Goal: Information Seeking & Learning: Learn about a topic

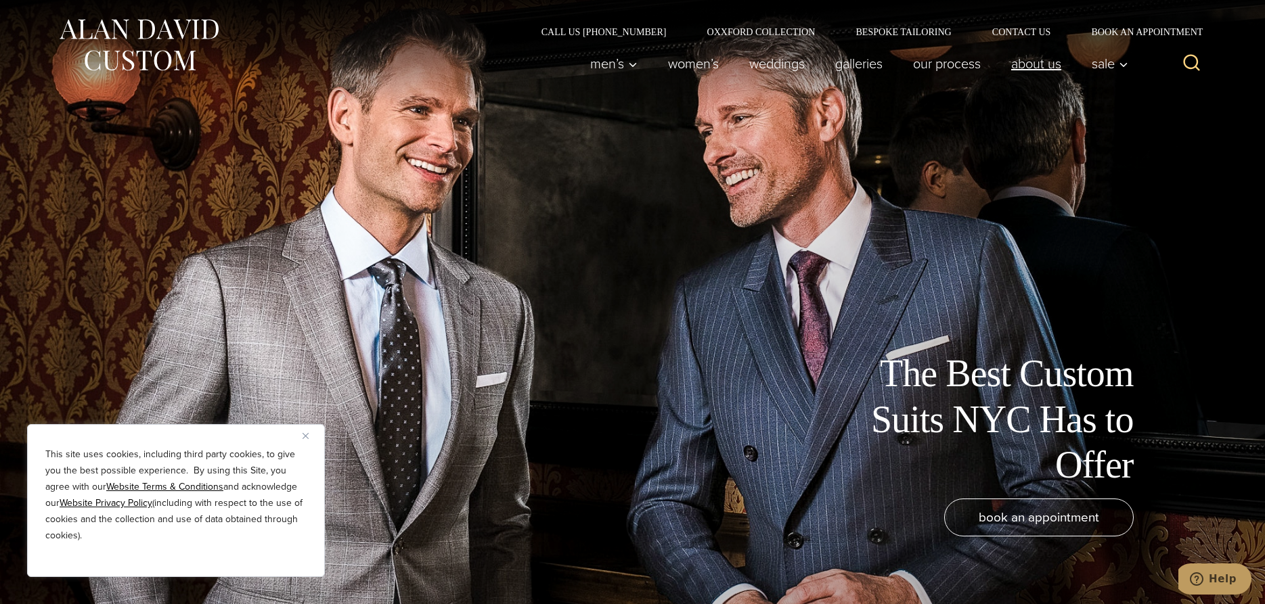
click at [1039, 61] on link "About Us" at bounding box center [1035, 63] width 81 height 27
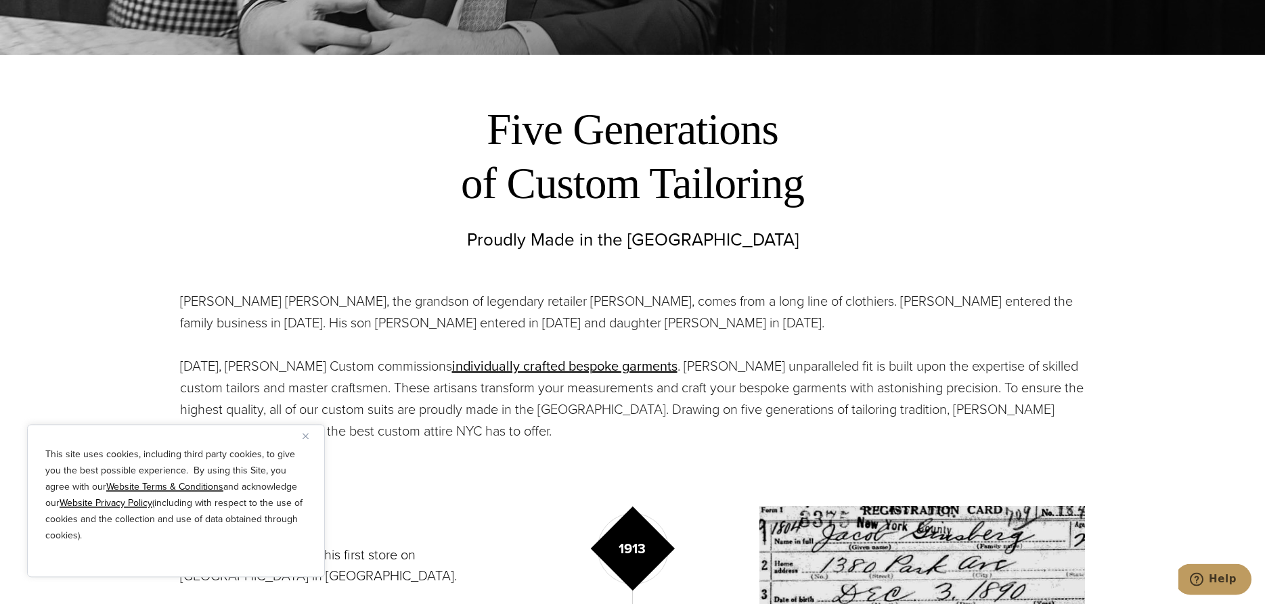
scroll to position [621, 0]
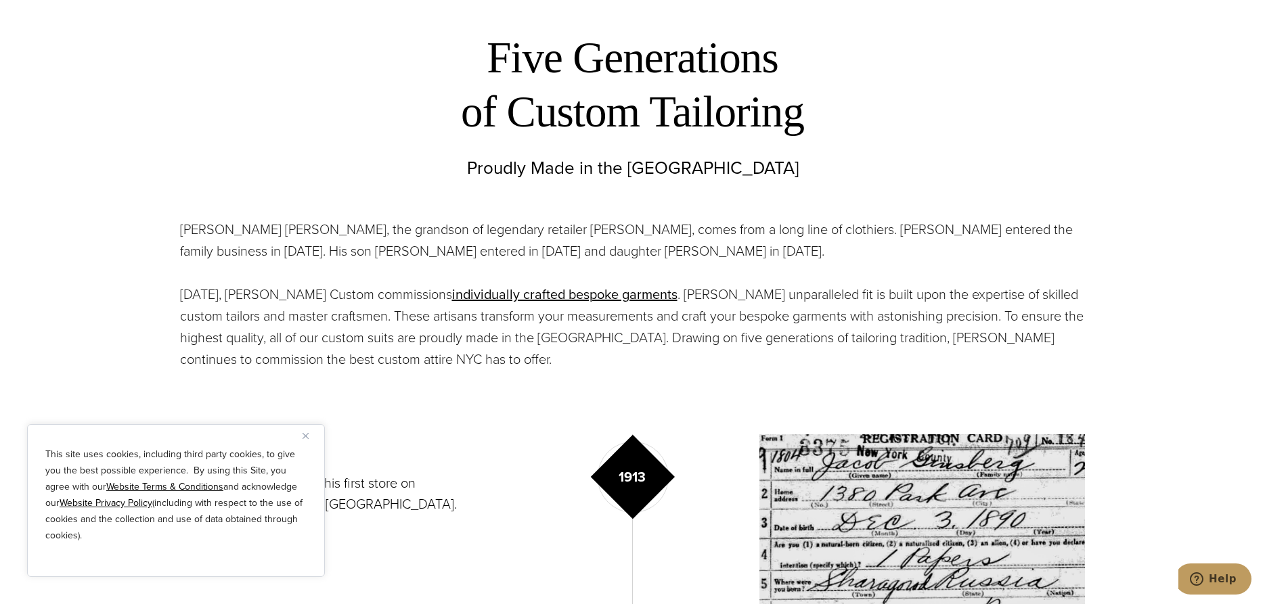
click at [229, 516] on p "This site uses cookies, including third party cookies, to give you the best pos…" at bounding box center [175, 495] width 261 height 97
click at [302, 437] on img "Close" at bounding box center [305, 436] width 6 height 6
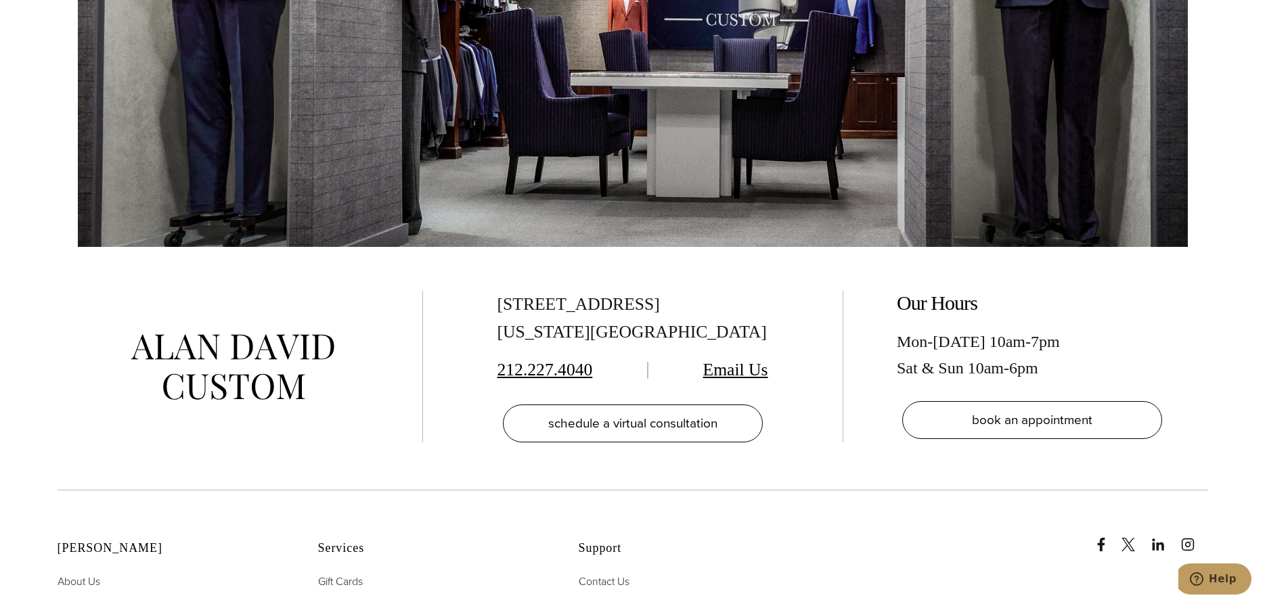
scroll to position [5866, 0]
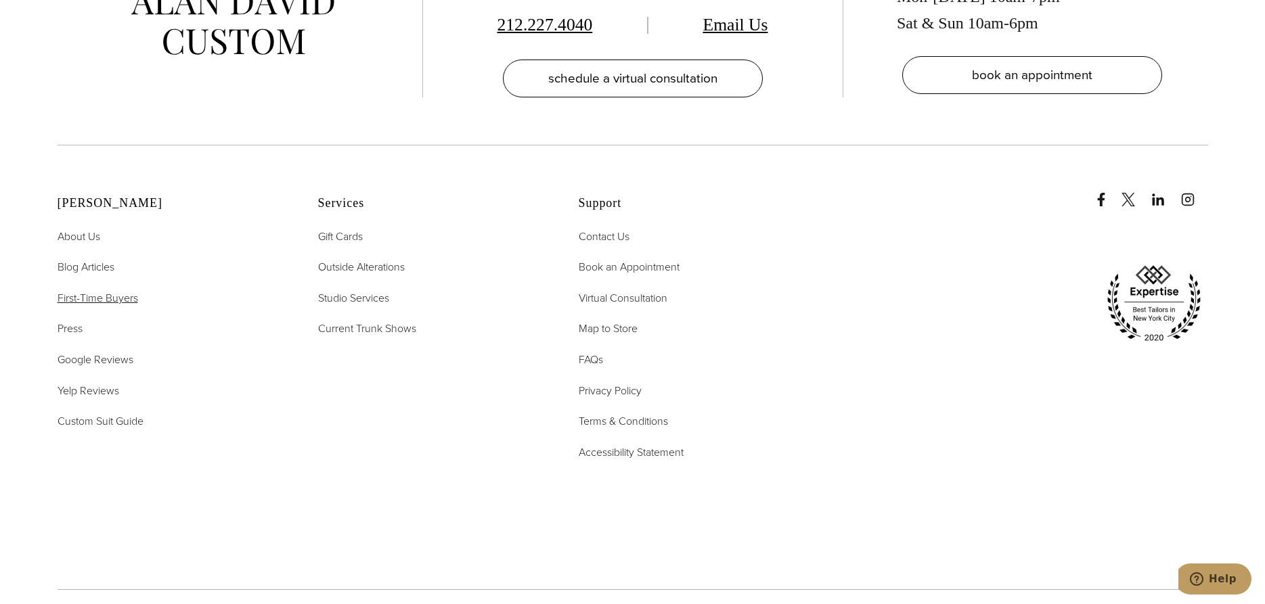
click at [106, 290] on span "First-Time Buyers" at bounding box center [98, 298] width 81 height 16
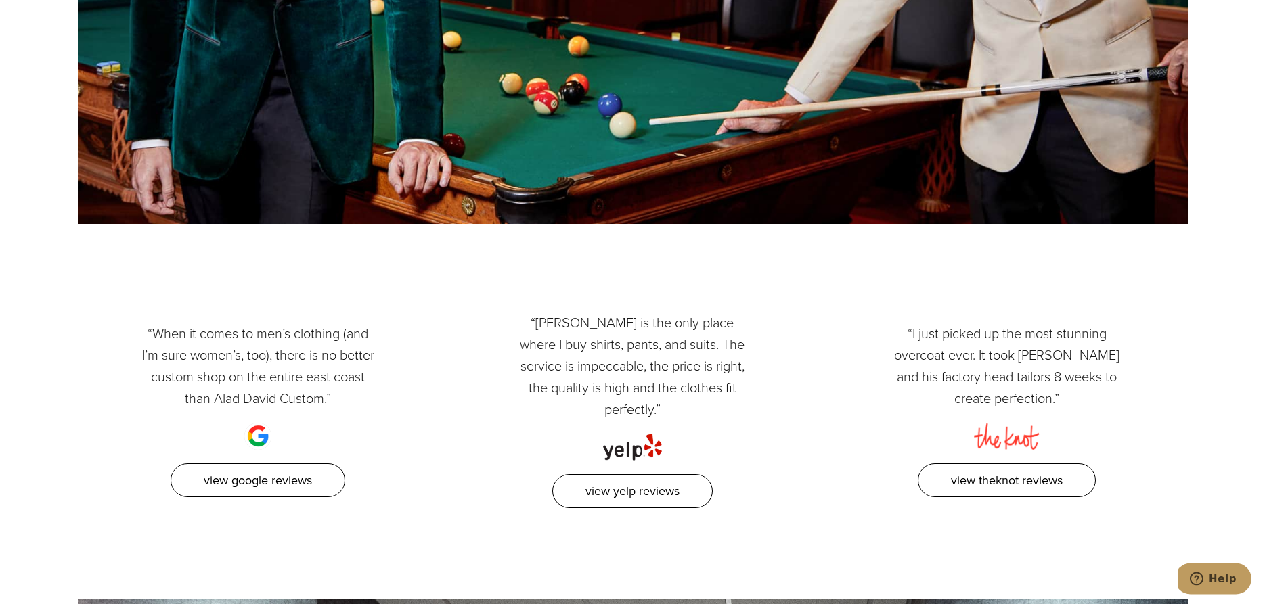
scroll to position [1863, 0]
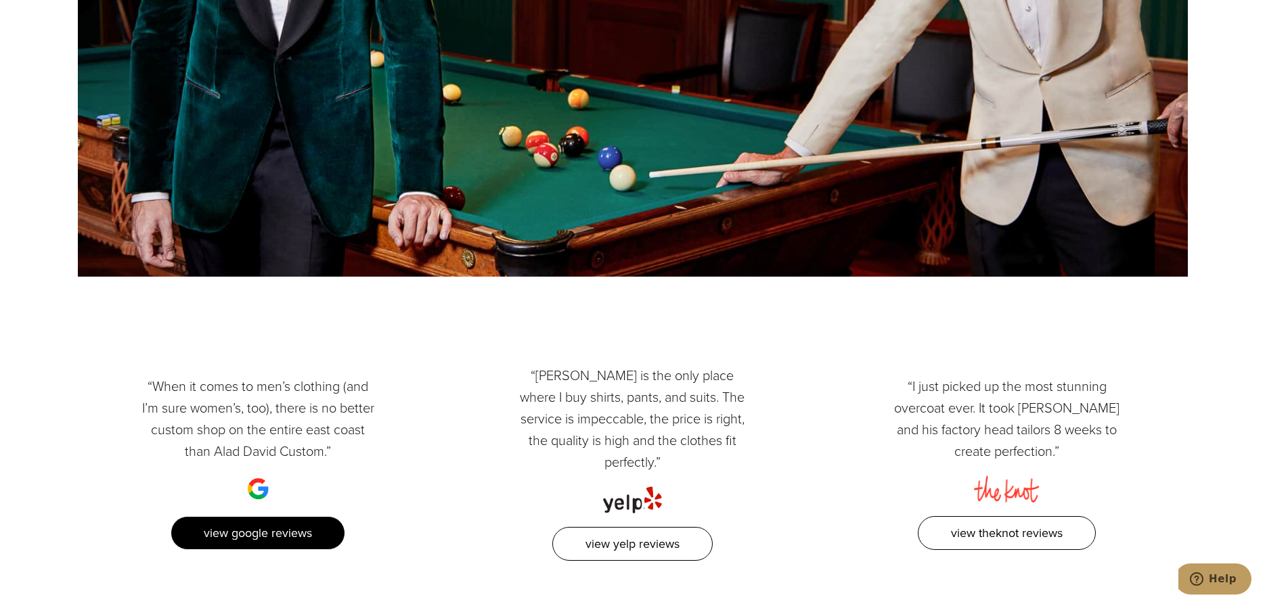
click at [273, 516] on link "View Google Reviews" at bounding box center [258, 533] width 175 height 35
